Goal: Information Seeking & Learning: Learn about a topic

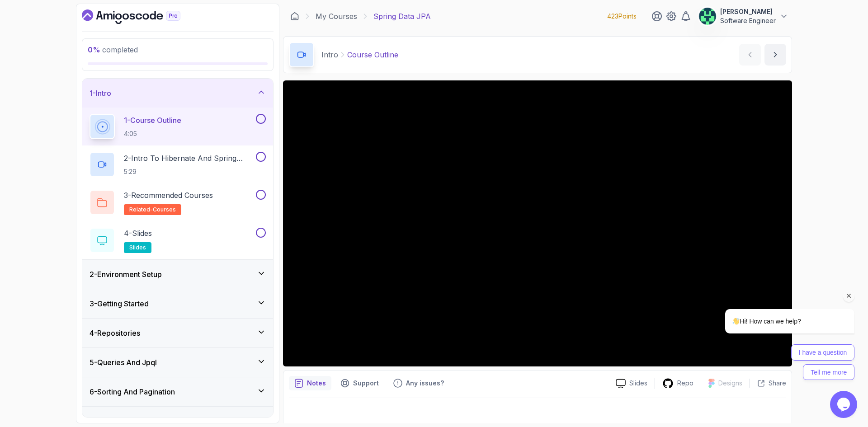
click at [850, 294] on icon "Chat attention grabber" at bounding box center [849, 296] width 8 height 8
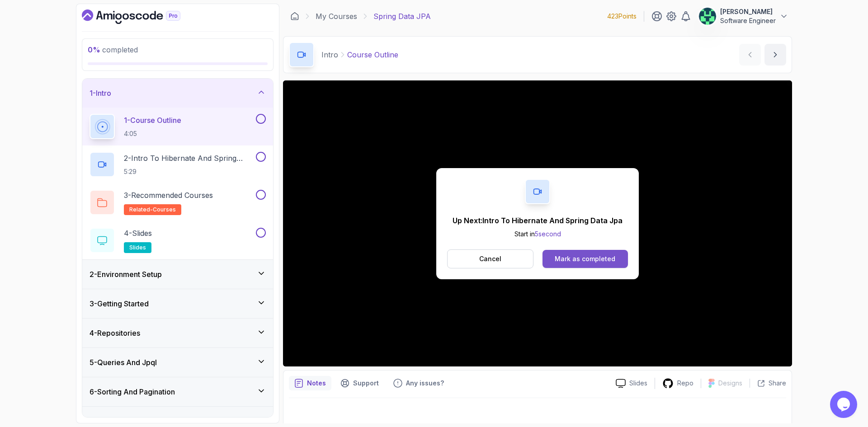
click at [596, 259] on div "Mark as completed" at bounding box center [584, 258] width 61 height 9
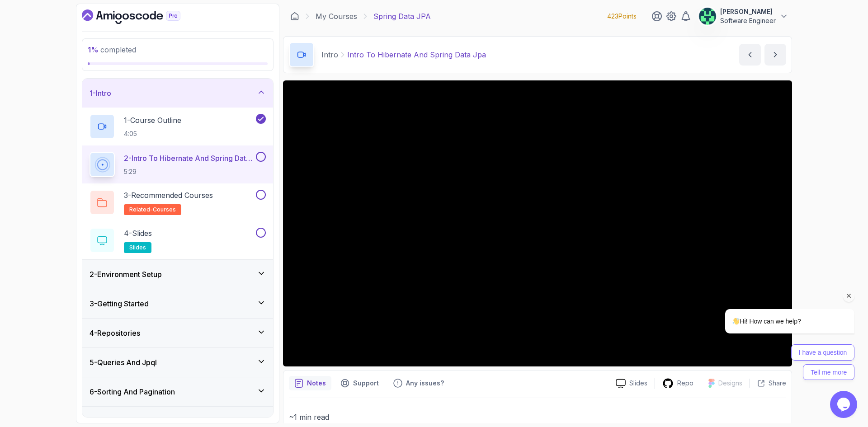
click at [850, 296] on icon "Chat attention grabber" at bounding box center [849, 296] width 8 height 8
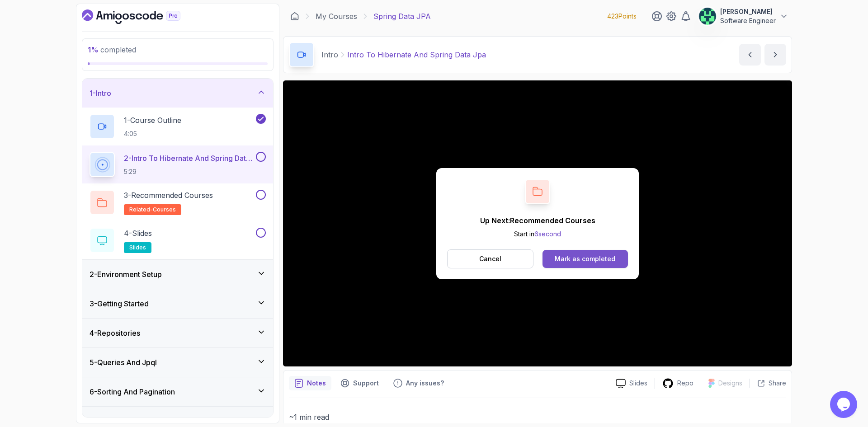
click at [585, 255] on div "Mark as completed" at bounding box center [584, 258] width 61 height 9
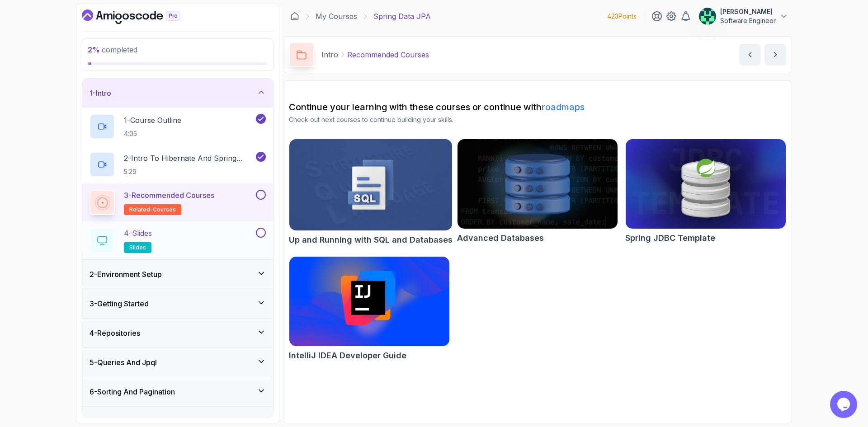
click at [201, 246] on div "4 - Slides slides" at bounding box center [171, 240] width 164 height 25
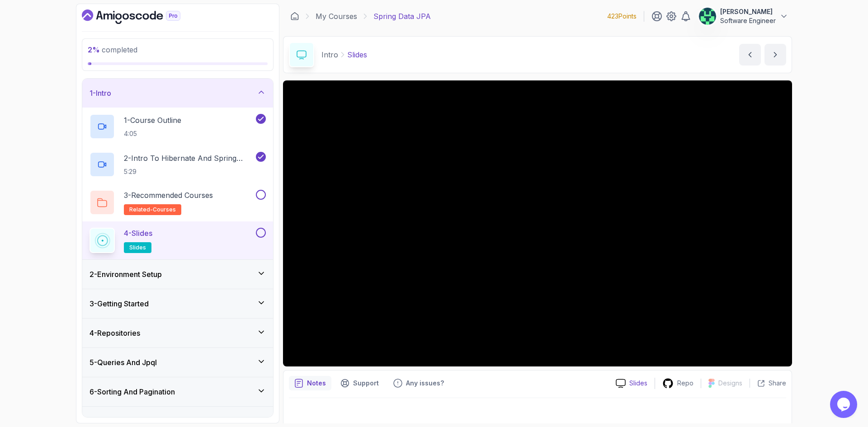
click at [625, 380] on icon at bounding box center [620, 383] width 10 height 9
click at [259, 193] on button at bounding box center [261, 195] width 10 height 10
click at [258, 236] on button at bounding box center [261, 233] width 10 height 10
click at [250, 276] on div "2 - Environment Setup" at bounding box center [177, 274] width 176 height 11
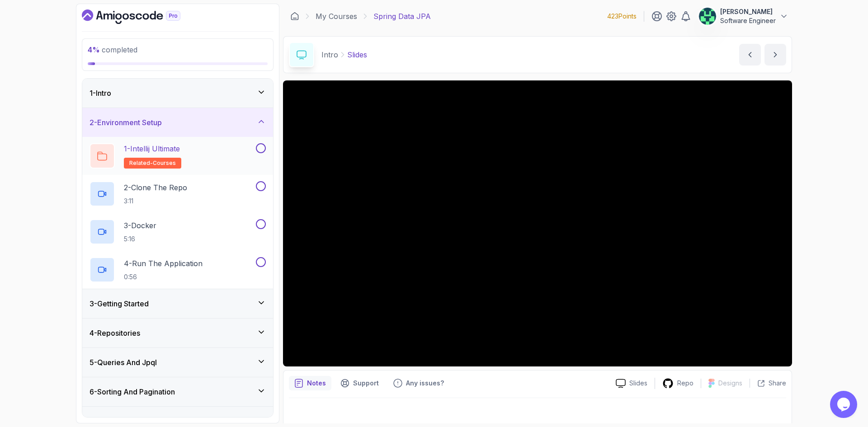
click at [199, 160] on div "1 - Intellij Ultimate related-courses" at bounding box center [171, 155] width 164 height 25
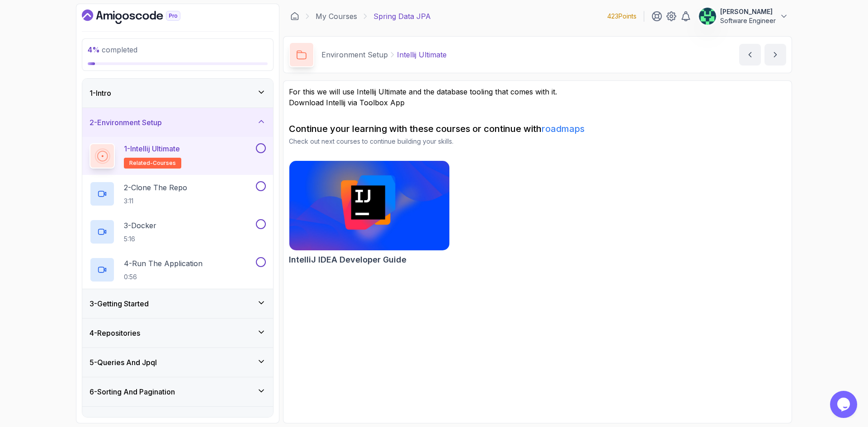
click at [262, 146] on button at bounding box center [261, 148] width 10 height 10
click at [205, 194] on div "2 - Clone The Repo 3:11" at bounding box center [171, 193] width 164 height 25
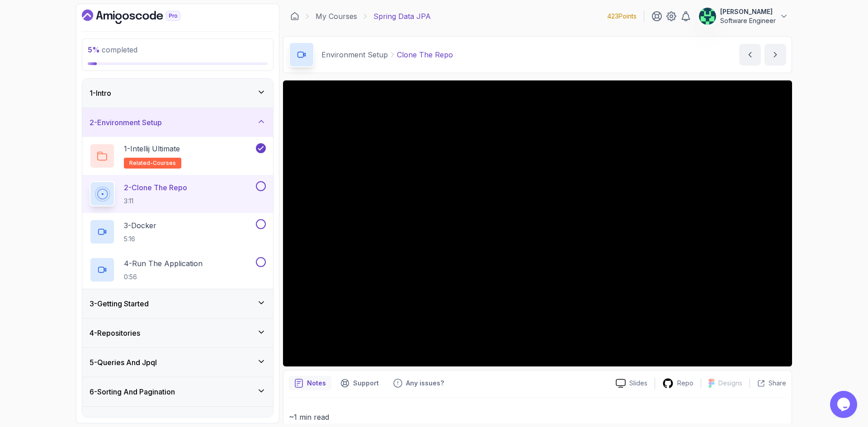
scroll to position [131, 0]
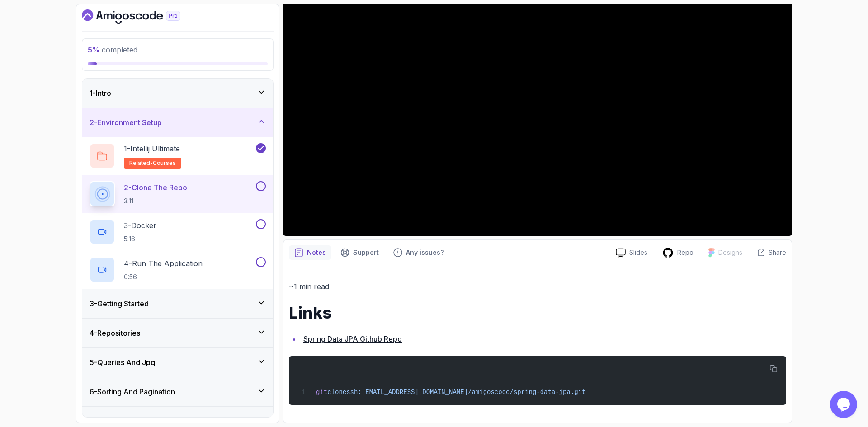
click at [327, 340] on link "Spring Data JPA Github Repo" at bounding box center [352, 338] width 99 height 9
